Goal: Task Accomplishment & Management: Manage account settings

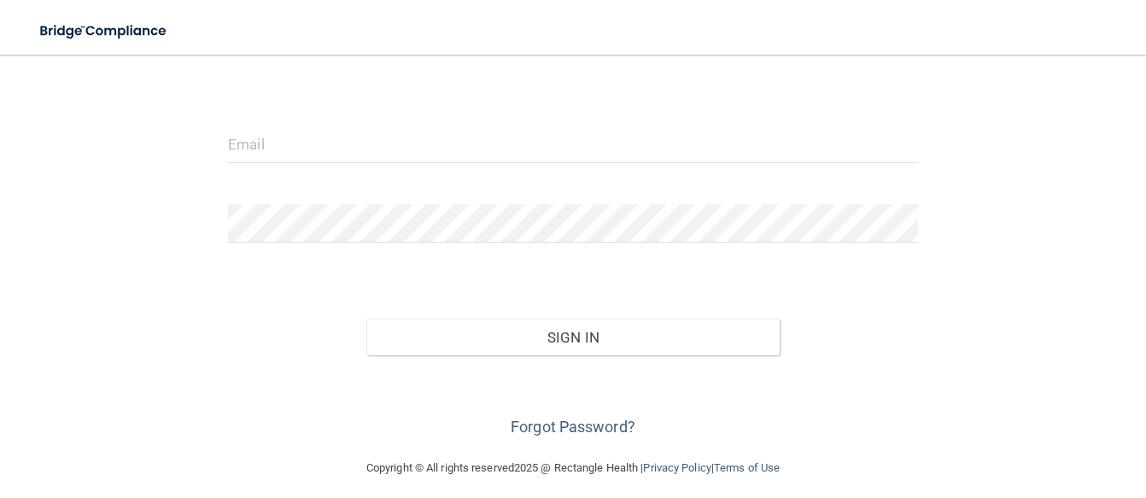
scroll to position [174, 0]
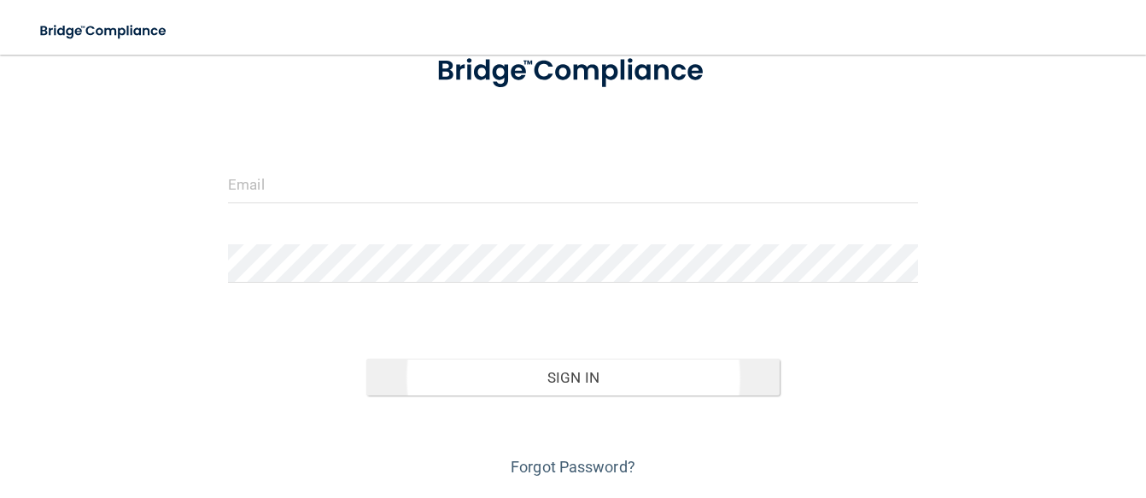
scroll to position [142, 0]
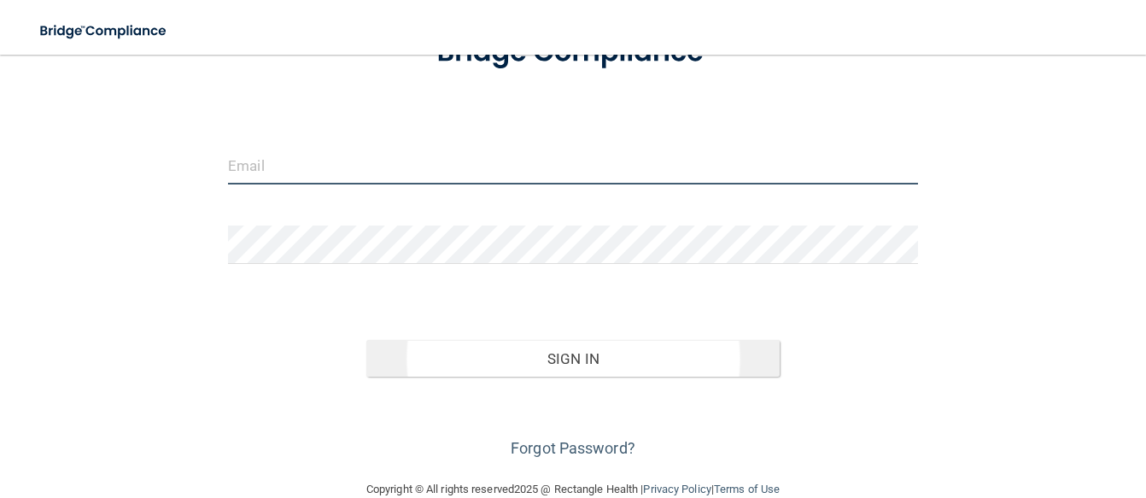
type input "[EMAIL_ADDRESS][DOMAIN_NAME]"
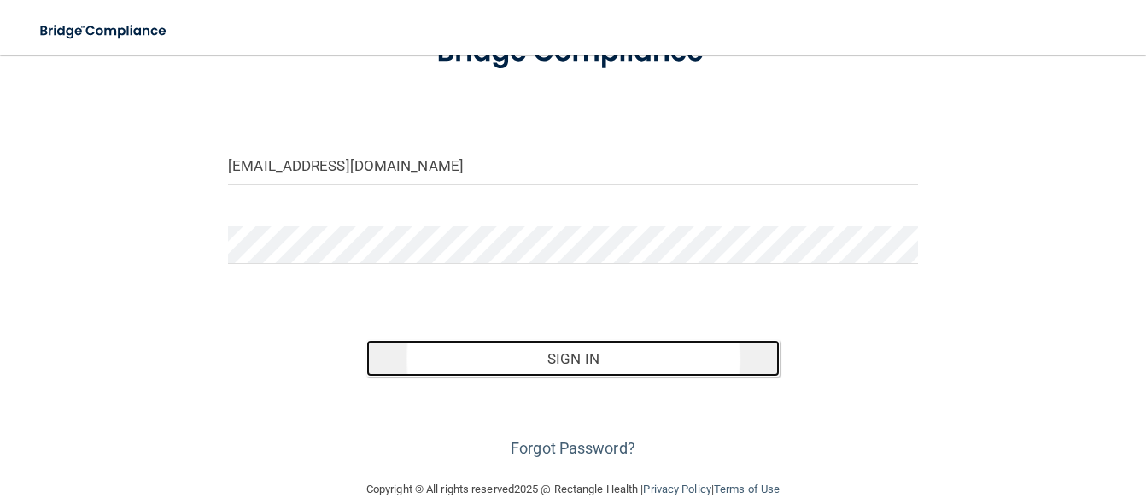
click at [599, 348] on button "Sign In" at bounding box center [573, 359] width 414 height 38
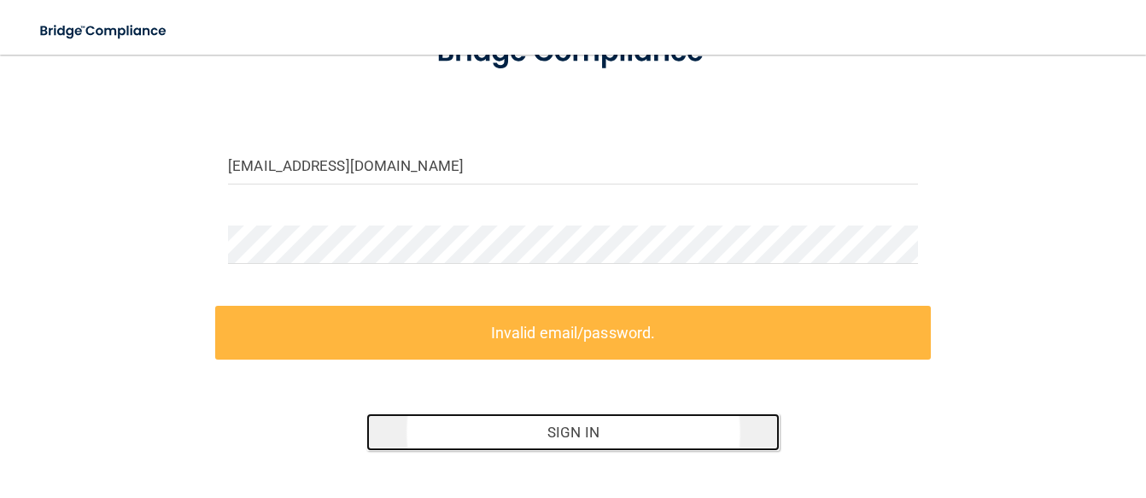
click at [558, 438] on button "Sign In" at bounding box center [573, 432] width 414 height 38
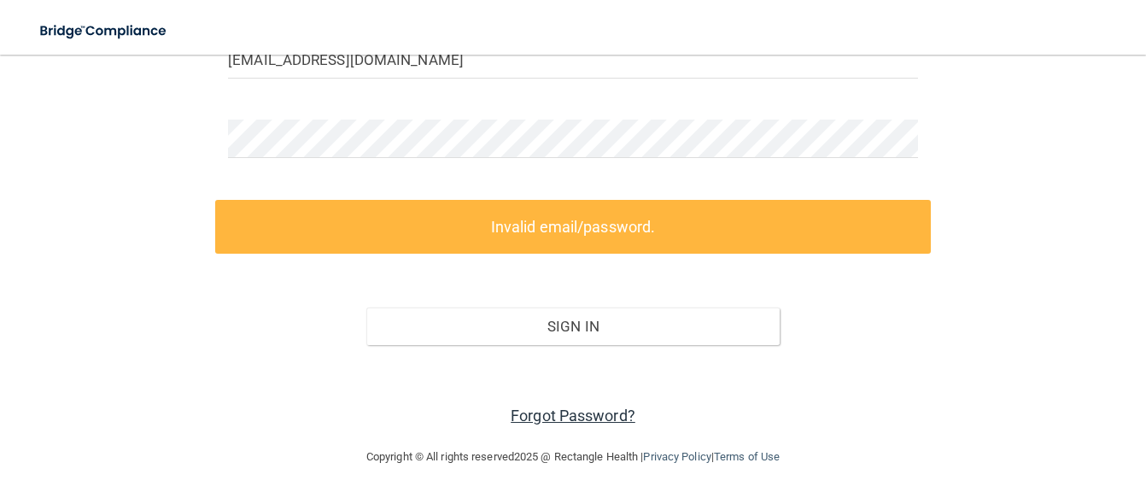
click at [560, 414] on link "Forgot Password?" at bounding box center [573, 415] width 125 height 18
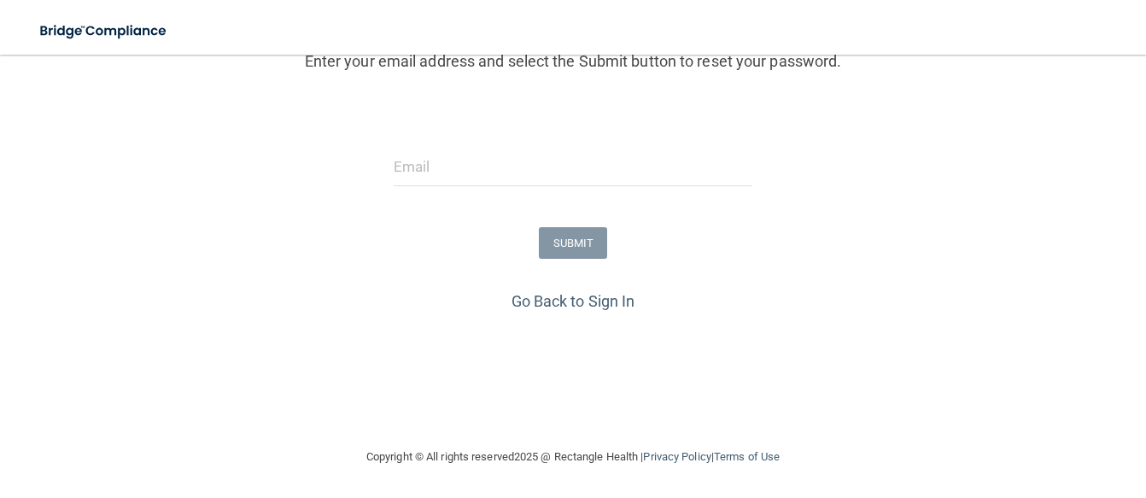
scroll to position [227, 0]
click at [551, 176] on input "email" at bounding box center [573, 167] width 359 height 38
type input "[EMAIL_ADDRESS][DOMAIN_NAME]"
click at [561, 244] on button "SUBMIT" at bounding box center [573, 243] width 69 height 32
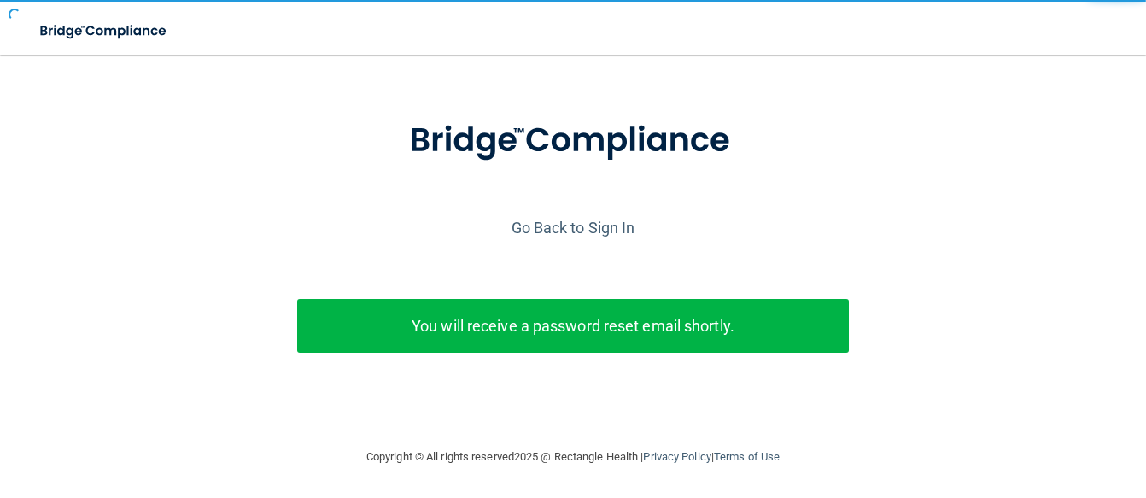
scroll to position [61, 0]
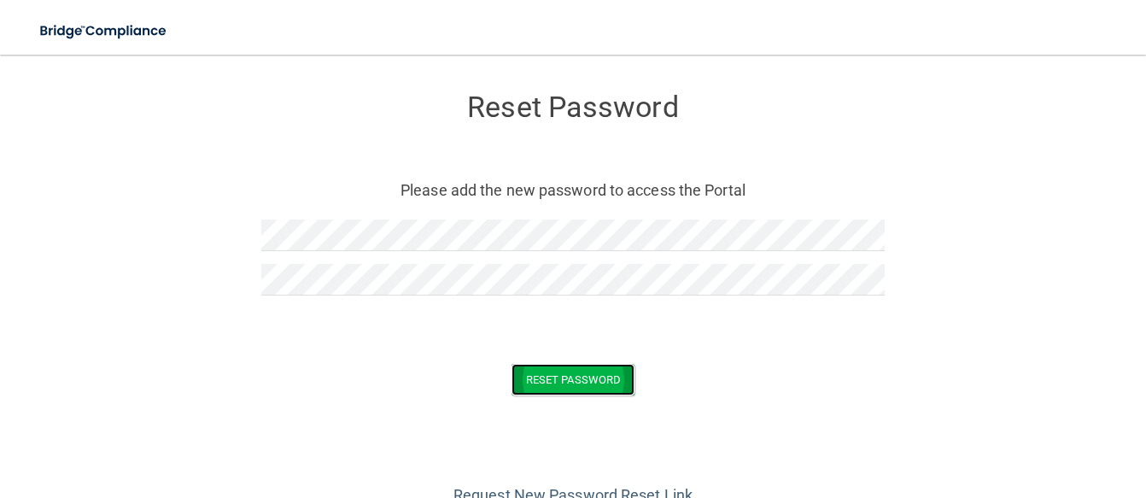
click at [597, 374] on button "Reset Password" at bounding box center [572, 380] width 123 height 32
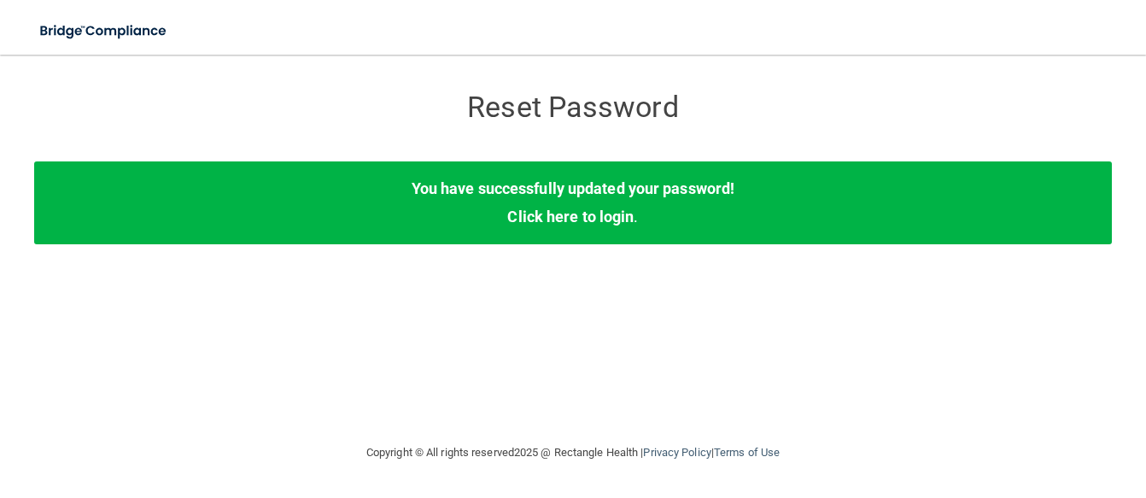
click at [617, 227] on div "You have successfully updated your password! Click here to login ." at bounding box center [572, 202] width 1077 height 82
click at [605, 216] on link "Click here to login" at bounding box center [570, 216] width 126 height 18
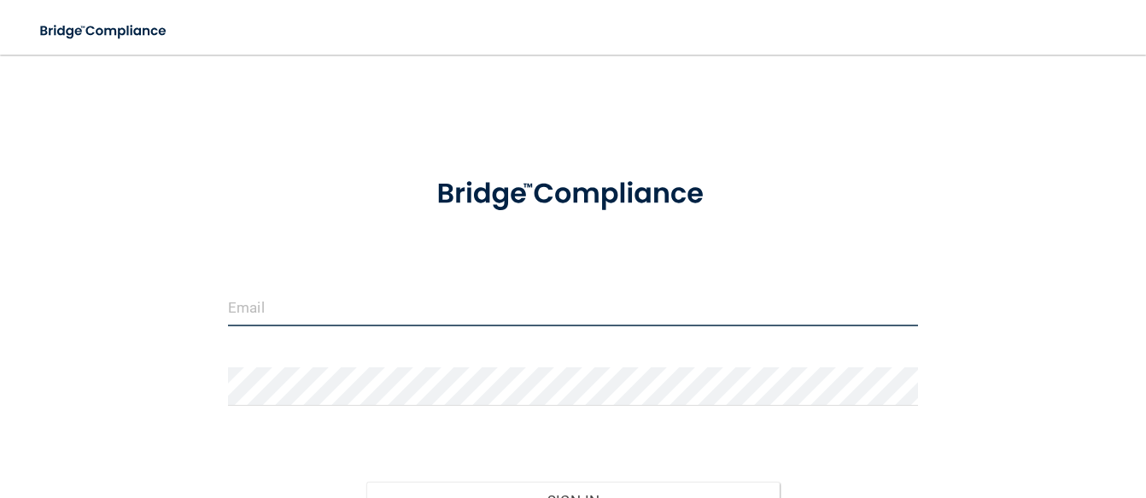
type input "[EMAIL_ADDRESS][DOMAIN_NAME]"
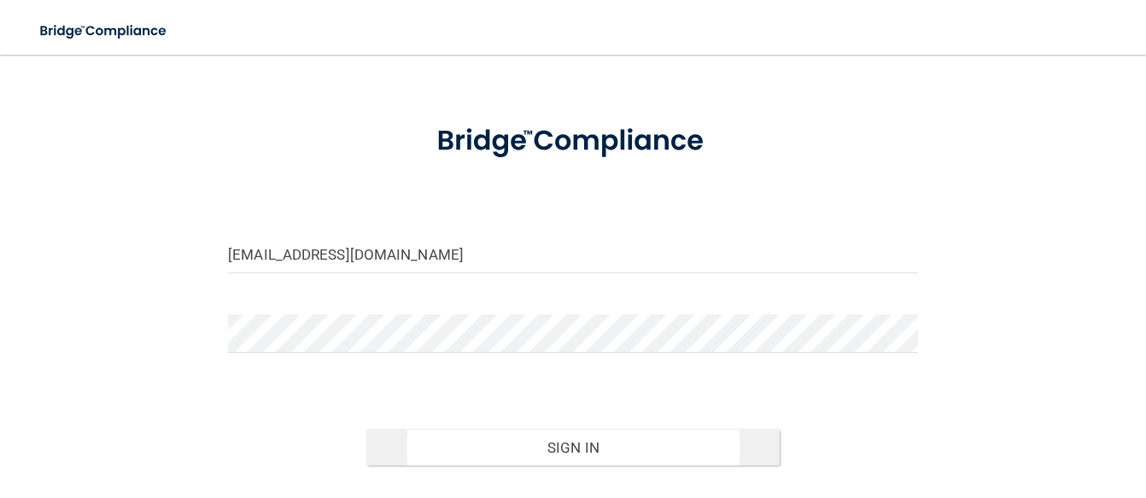
scroll to position [59, 0]
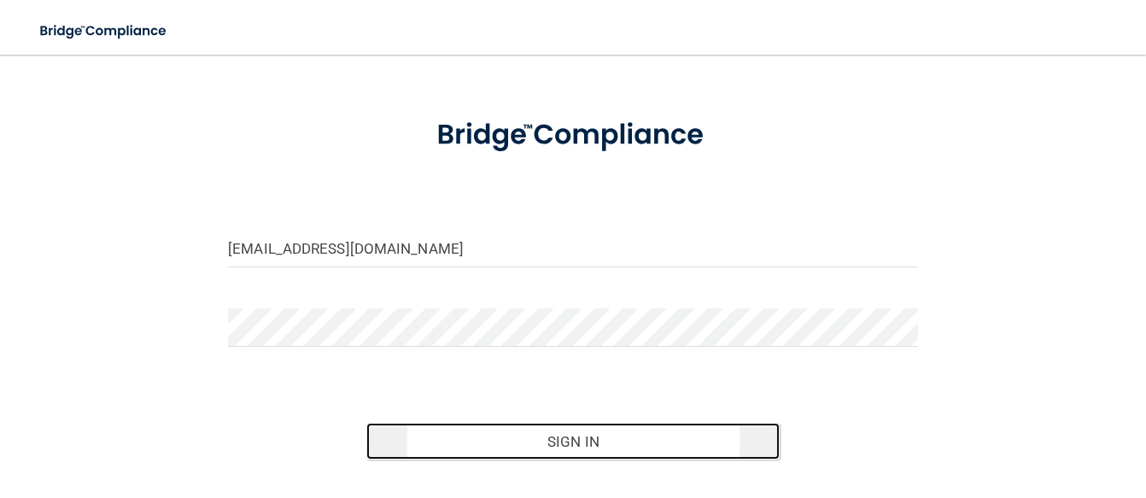
click at [586, 453] on button "Sign In" at bounding box center [573, 442] width 414 height 38
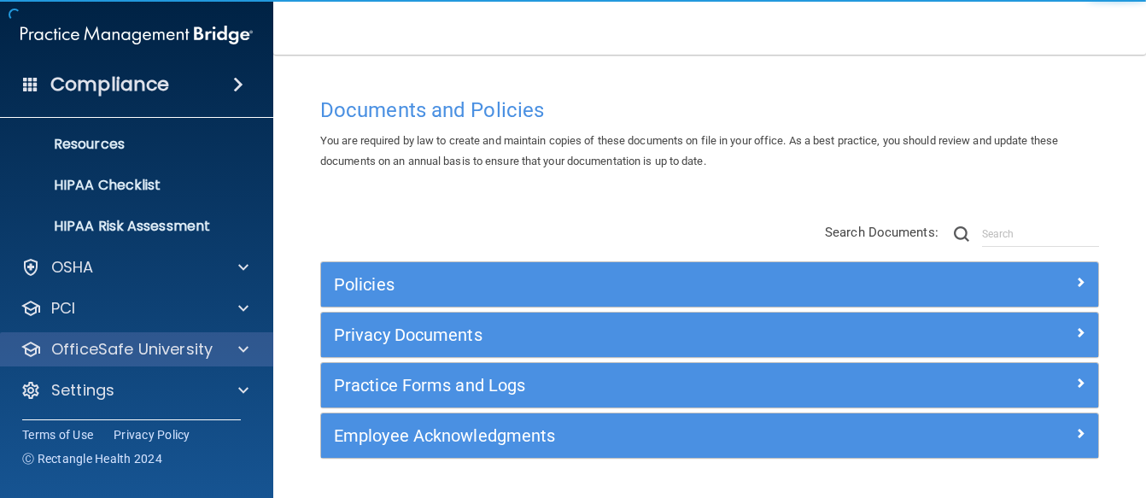
scroll to position [211, 0]
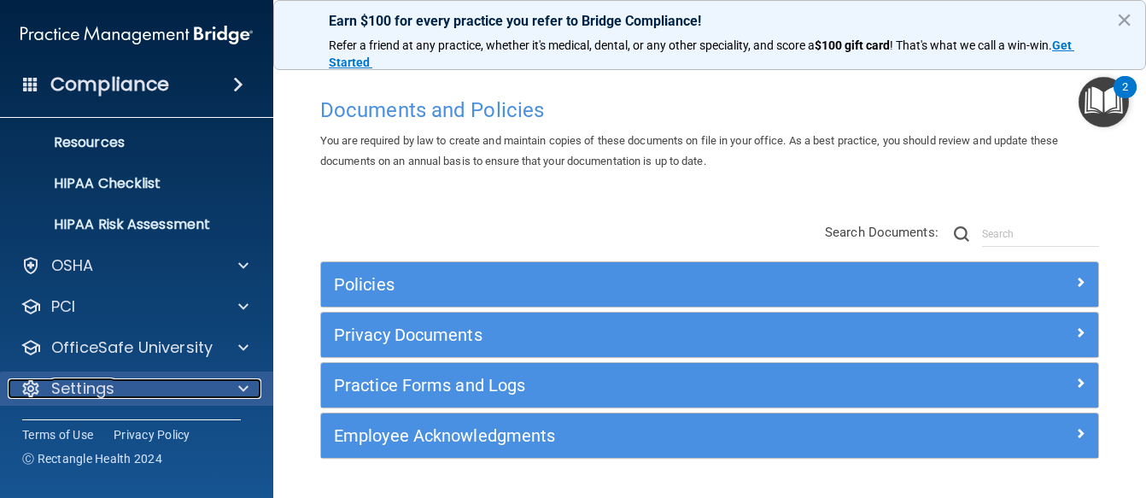
click at [208, 388] on div "Settings" at bounding box center [114, 388] width 212 height 20
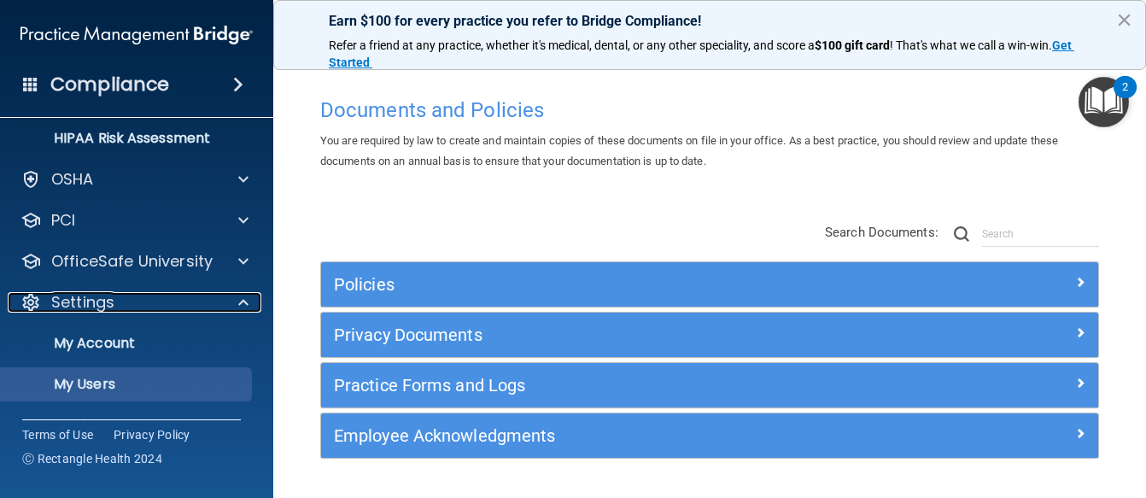
scroll to position [316, 0]
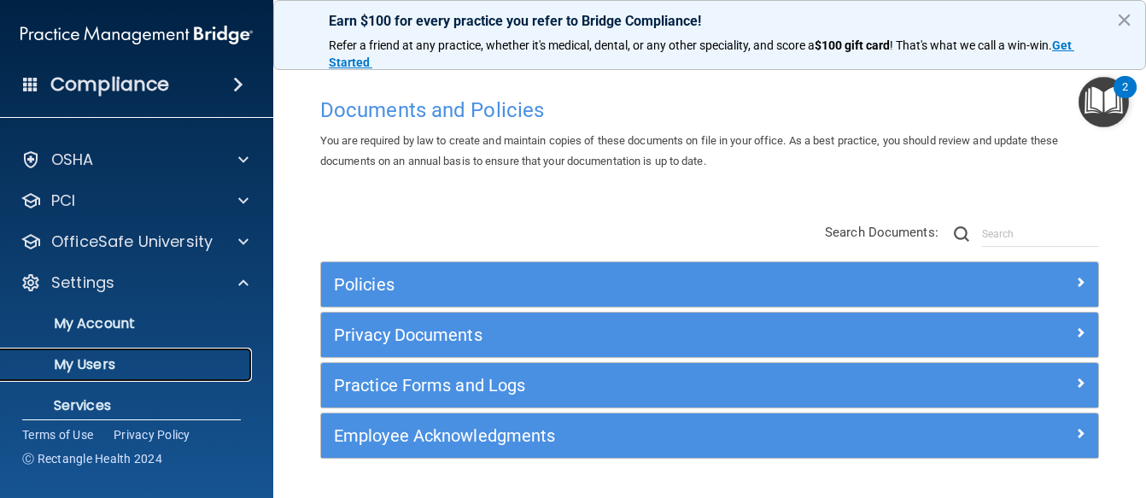
click at [207, 366] on p "My Users" at bounding box center [127, 364] width 233 height 17
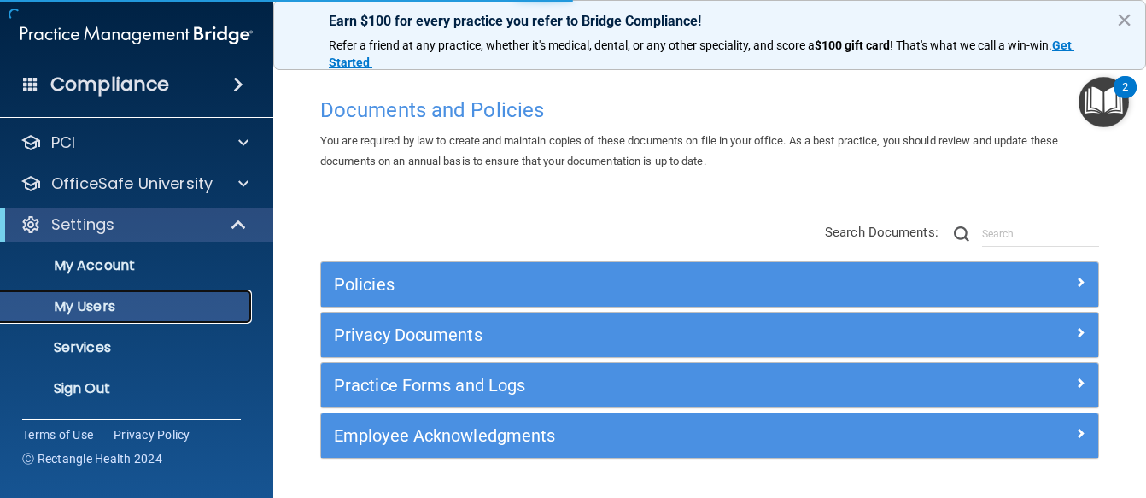
scroll to position [88, 0]
select select "20"
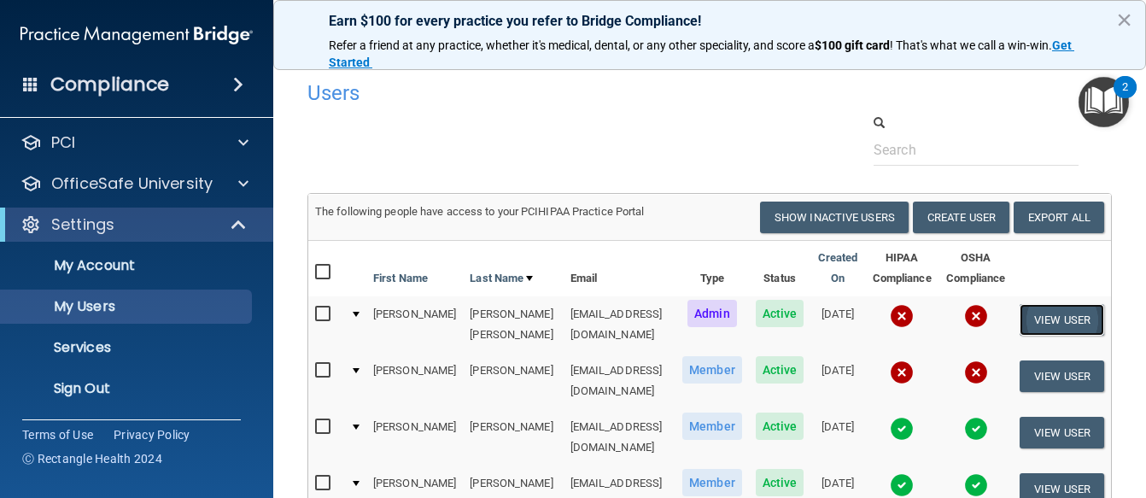
click at [1059, 326] on button "View User" at bounding box center [1061, 320] width 85 height 32
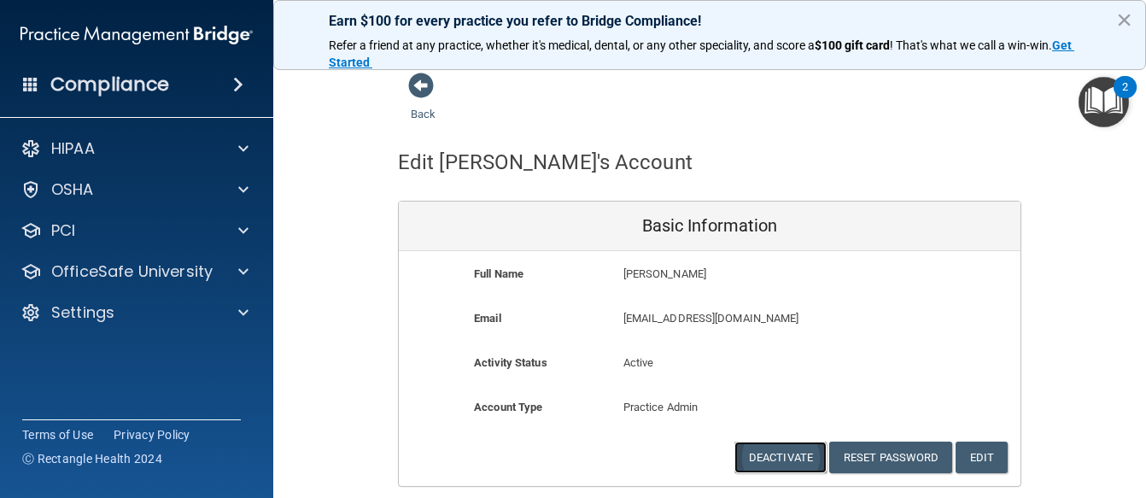
click at [803, 453] on button "Deactivate" at bounding box center [780, 457] width 92 height 32
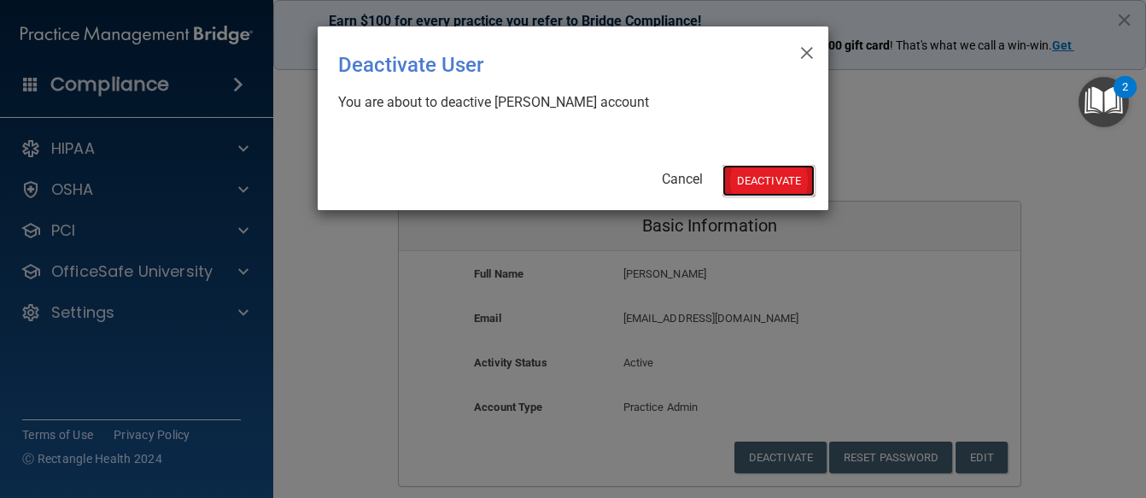
click at [754, 183] on button "Deactivate" at bounding box center [768, 181] width 92 height 32
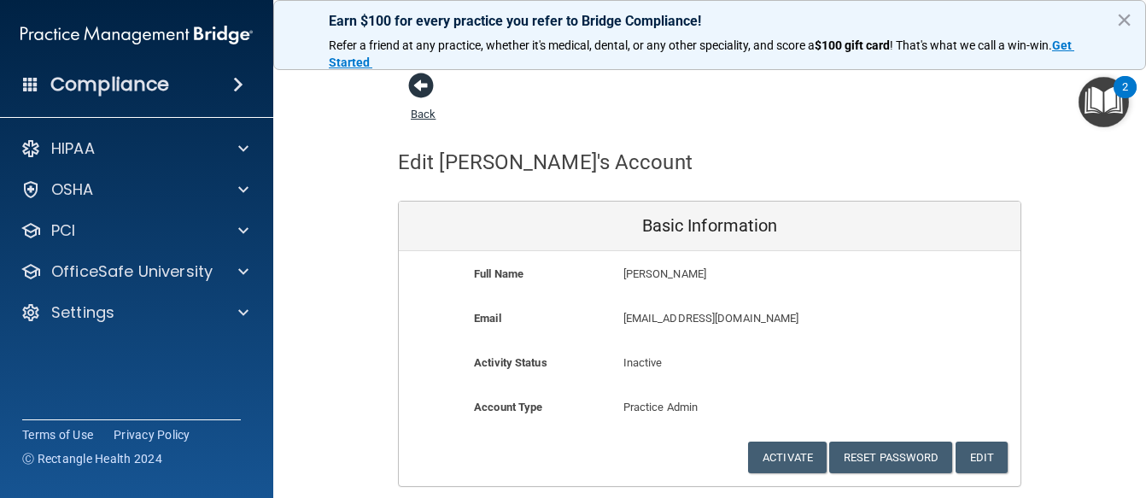
click at [426, 110] on link "Back" at bounding box center [423, 103] width 25 height 33
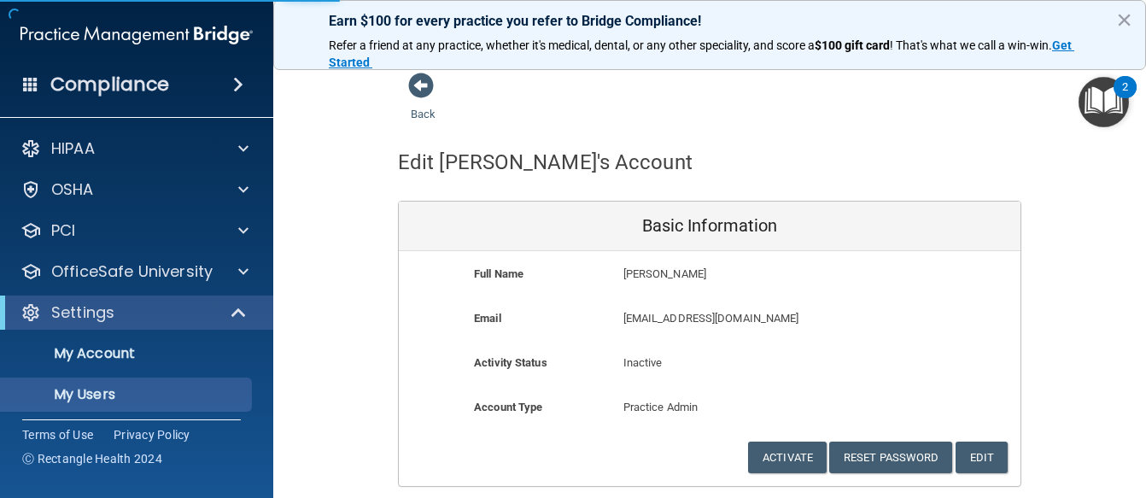
select select "20"
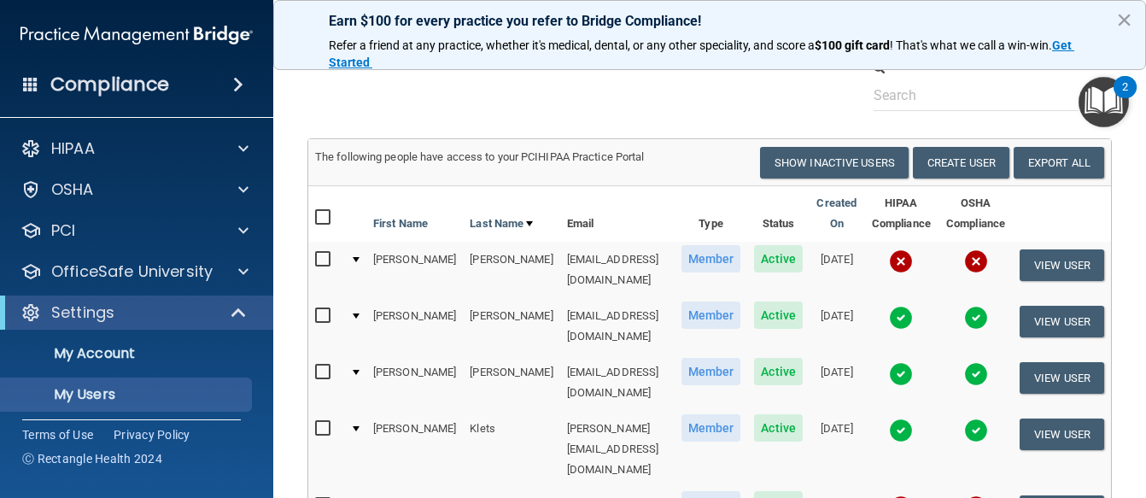
scroll to position [53, 0]
